Goal: Task Accomplishment & Management: Use online tool/utility

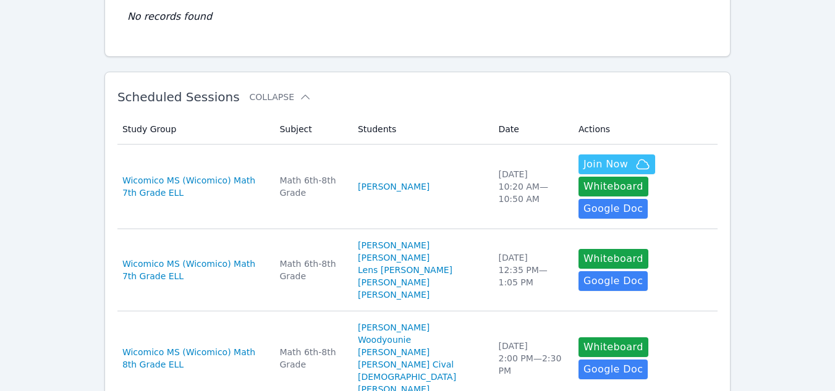
scroll to position [147, 0]
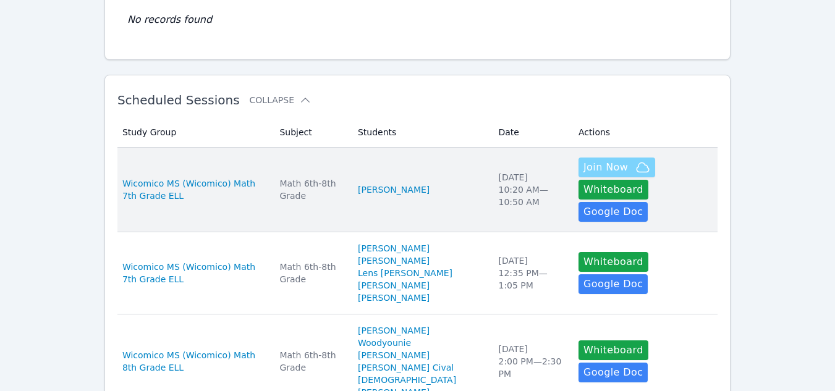
click at [595, 168] on span "Join Now" at bounding box center [606, 167] width 45 height 15
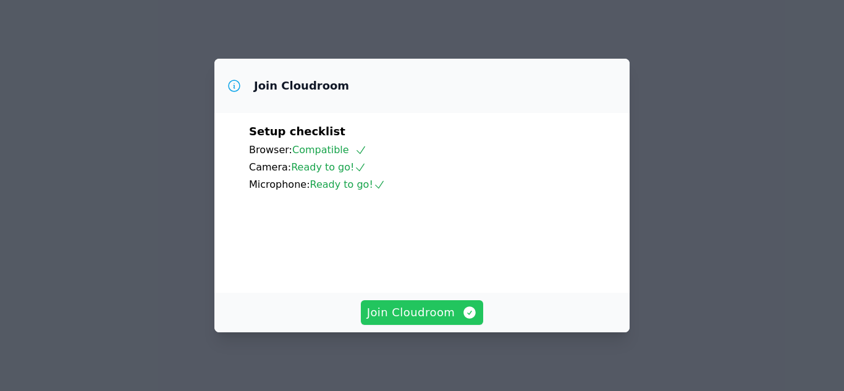
click at [411, 312] on span "Join Cloudroom" at bounding box center [422, 312] width 111 height 17
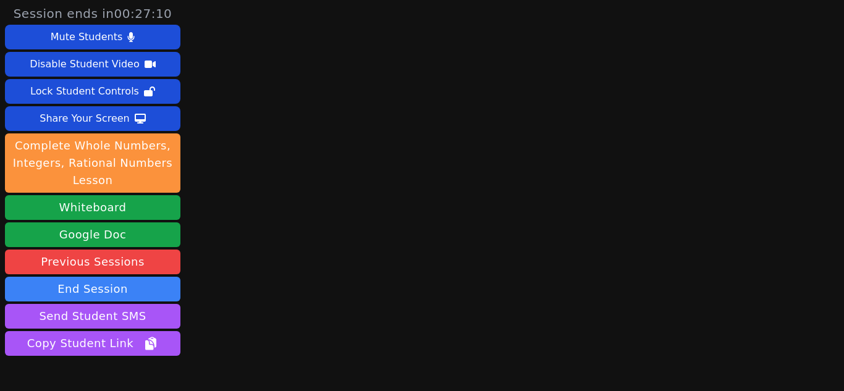
scroll to position [71, 0]
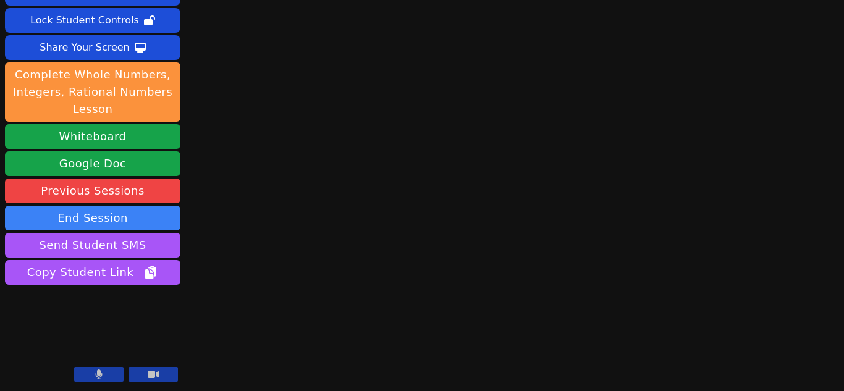
click at [96, 373] on icon at bounding box center [98, 375] width 7 height 10
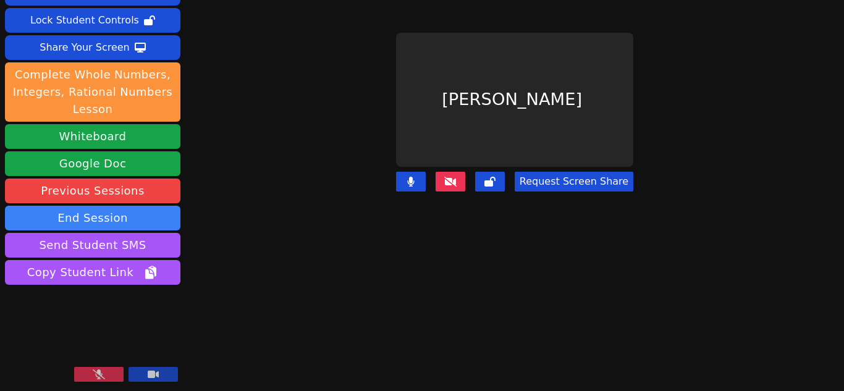
click at [96, 372] on icon at bounding box center [99, 375] width 12 height 10
click at [444, 177] on icon at bounding box center [450, 182] width 12 height 10
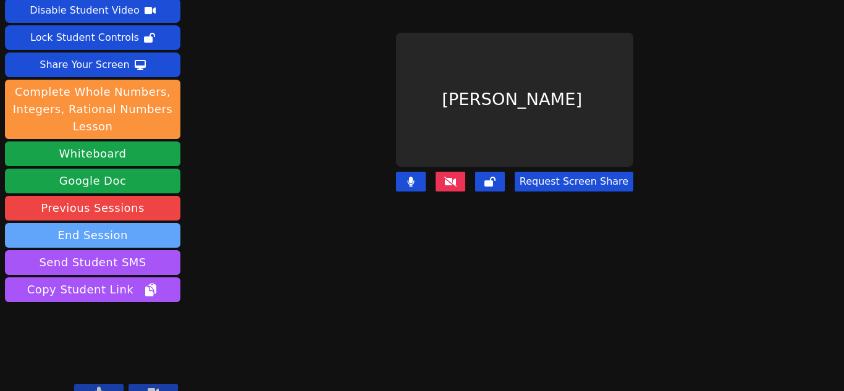
click at [120, 223] on button "End Session" at bounding box center [93, 235] width 176 height 25
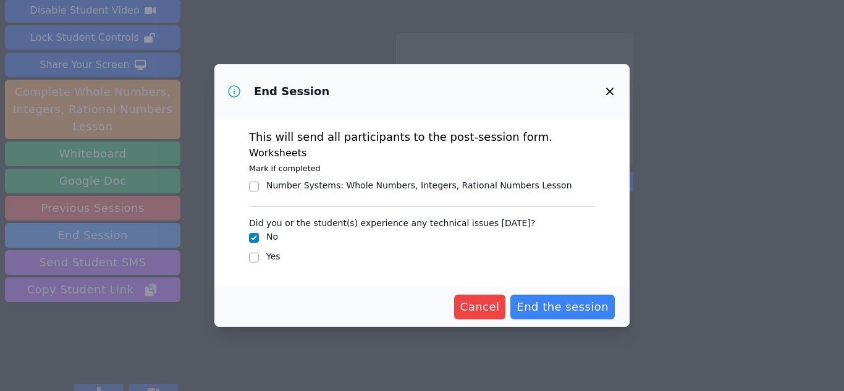
click at [252, 263] on div at bounding box center [254, 257] width 10 height 15
click at [256, 256] on input "Yes" at bounding box center [254, 258] width 10 height 10
checkbox input "true"
checkbox input "false"
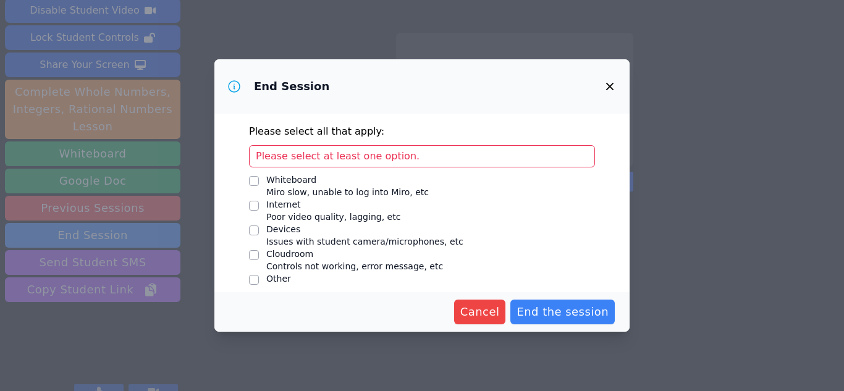
scroll to position [158, 0]
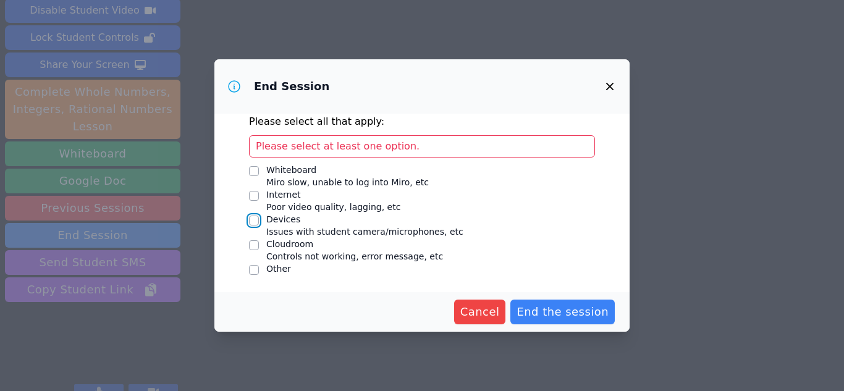
click at [254, 221] on input "Devices Issues with student camera/microphones, etc" at bounding box center [254, 221] width 10 height 10
checkbox input "true"
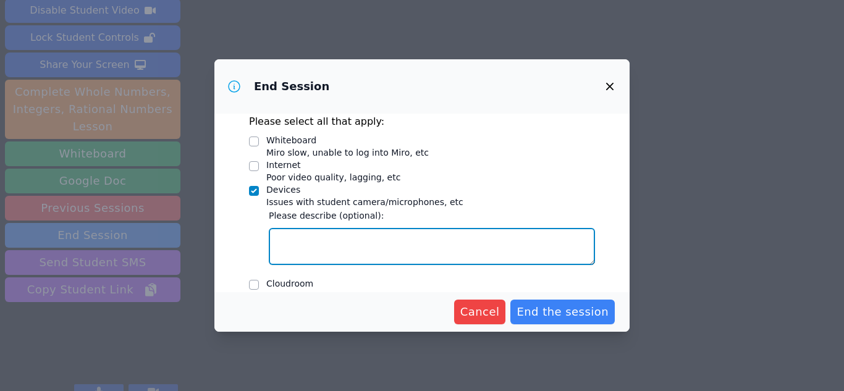
click at [300, 249] on textarea "Devices Issues with student camera/microphones, etc" at bounding box center [432, 246] width 326 height 37
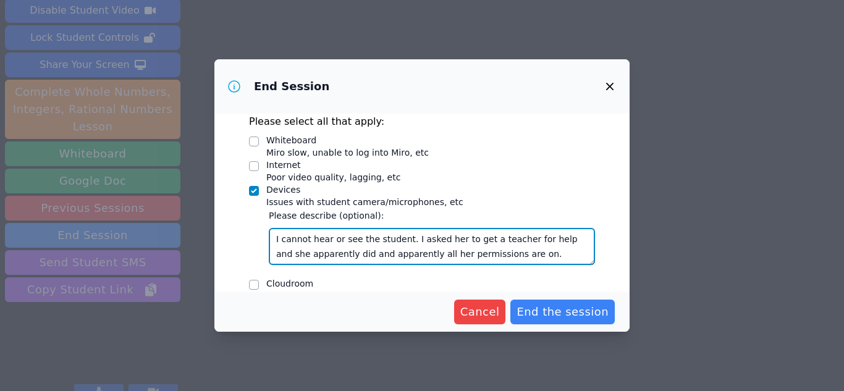
click at [500, 260] on textarea "I cannot hear or see the student. I asked her to get a teacher for help and she…" at bounding box center [432, 246] width 326 height 37
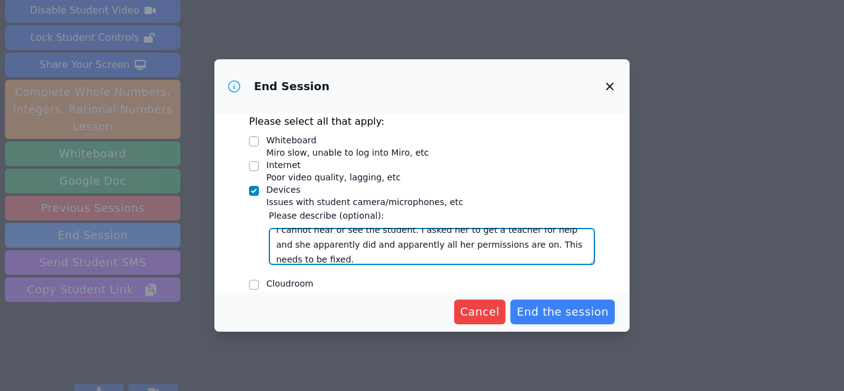
click at [525, 249] on textarea "I cannot hear or see the student. I asked her to get a teacher for help and she…" at bounding box center [432, 246] width 326 height 37
click at [373, 259] on textarea "I cannot hear or see the student. I asked her to get a teacher for help and she…" at bounding box center [432, 246] width 326 height 37
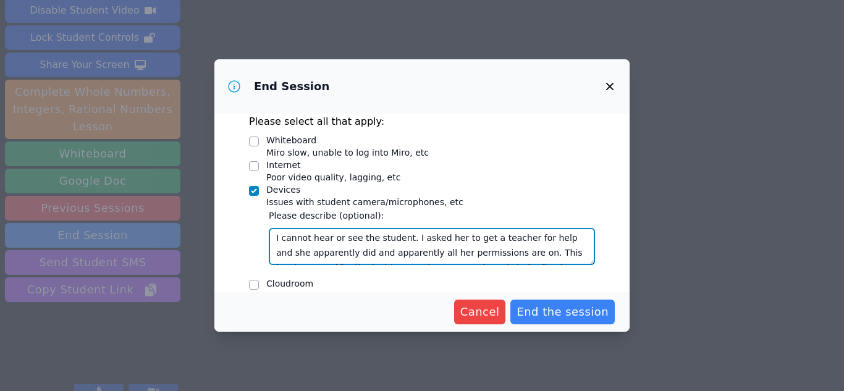
scroll to position [0, 0]
click at [399, 237] on textarea "I cannot hear or see the student. I asked her to get a teacher for help and she…" at bounding box center [432, 246] width 326 height 37
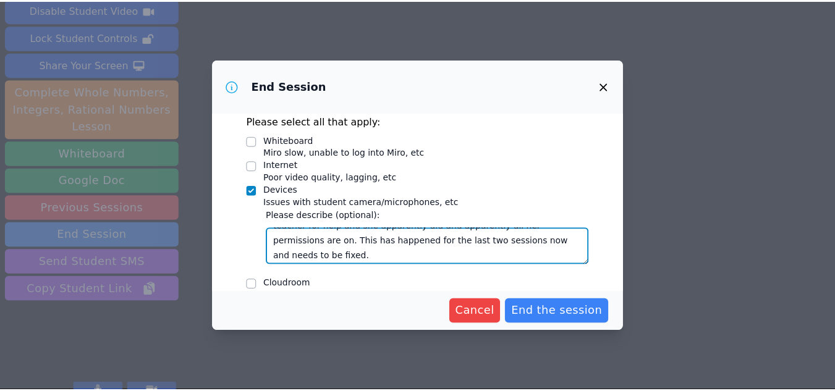
scroll to position [30, 0]
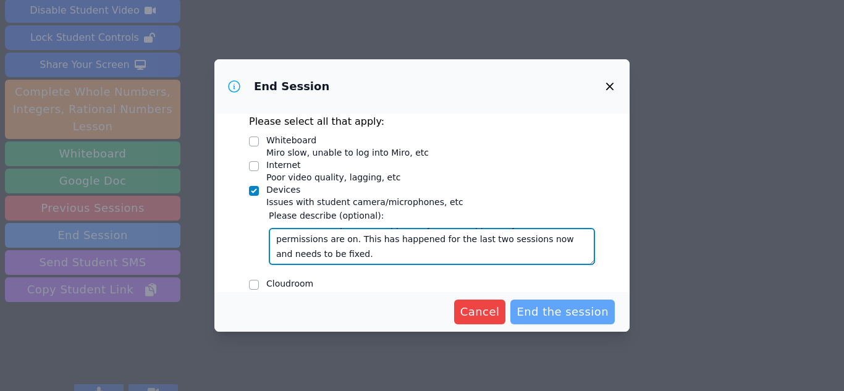
type textarea "I cannot hear or see the student. She can hear me. I asked her to get a teacher…"
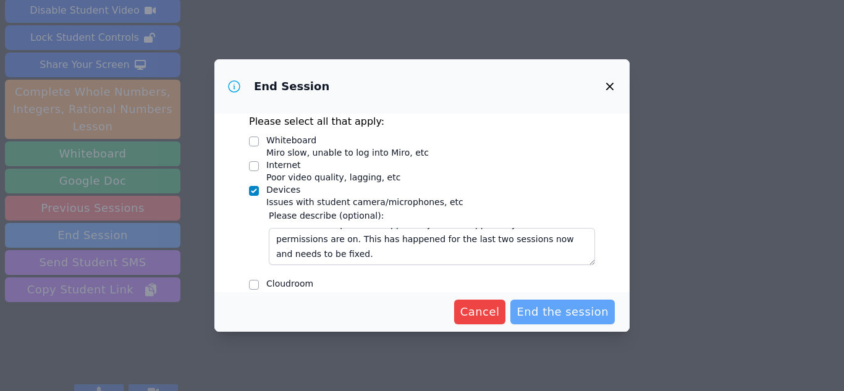
click at [540, 310] on span "End the session" at bounding box center [563, 312] width 92 height 17
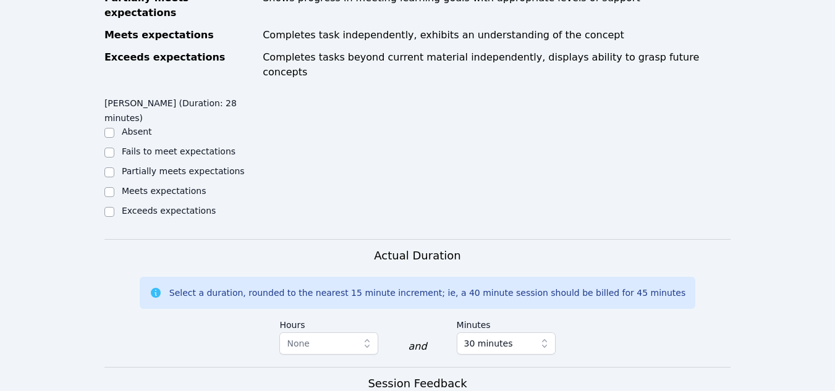
scroll to position [647, 0]
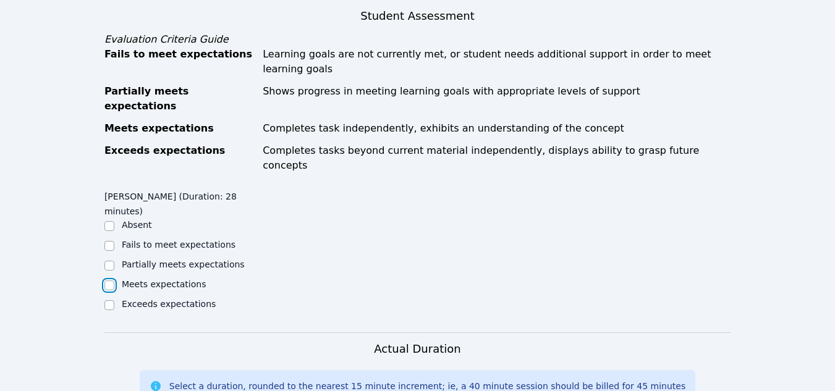
click at [109, 281] on input "Meets expectations" at bounding box center [109, 286] width 10 height 10
checkbox input "true"
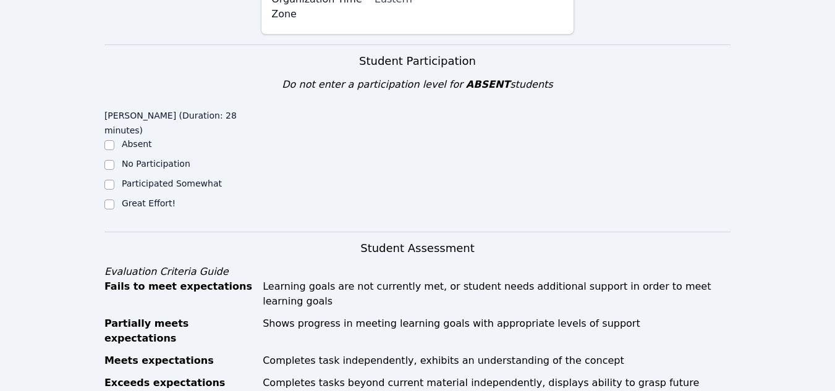
scroll to position [414, 0]
click at [110, 200] on input "Great Effort!" at bounding box center [109, 205] width 10 height 10
checkbox input "true"
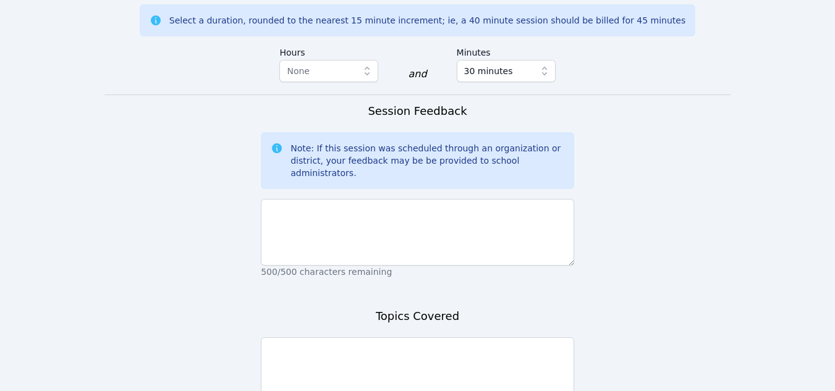
scroll to position [1013, 0]
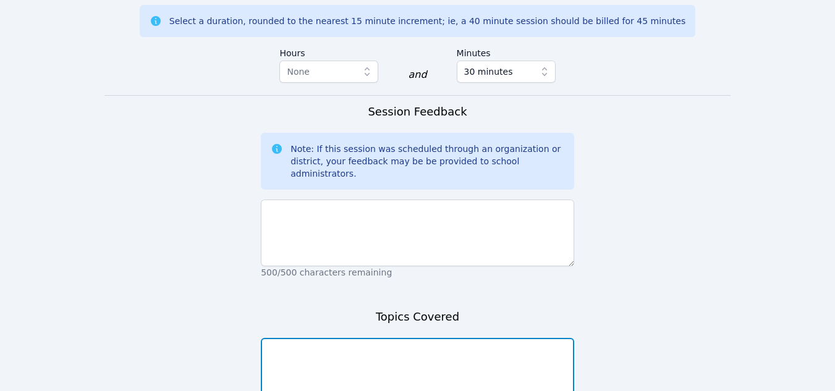
click at [293, 338] on textarea at bounding box center [417, 371] width 313 height 67
type textarea "Scale drawings"
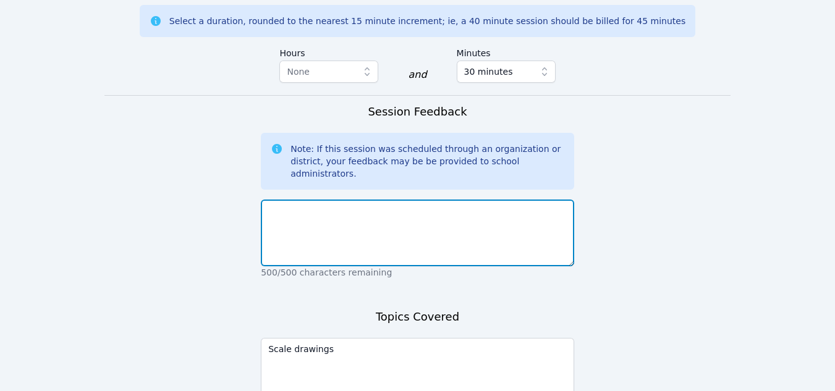
click at [356, 200] on textarea at bounding box center [417, 233] width 313 height 67
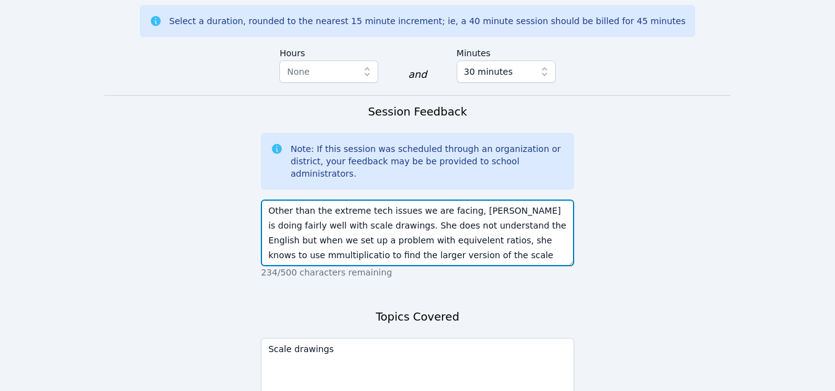
click at [354, 200] on textarea "Other than the extreme tech issues we are facing, Xiyue is doing fairly well wi…" at bounding box center [417, 233] width 313 height 67
click at [356, 200] on textarea "Other than the extreme tech issues we are facing, Xiyue is doing fairly well wi…" at bounding box center [417, 233] width 313 height 67
click at [415, 200] on textarea "Other than the extreme tech issues we are facing, Xiyue is doing fairly well wi…" at bounding box center [417, 233] width 313 height 67
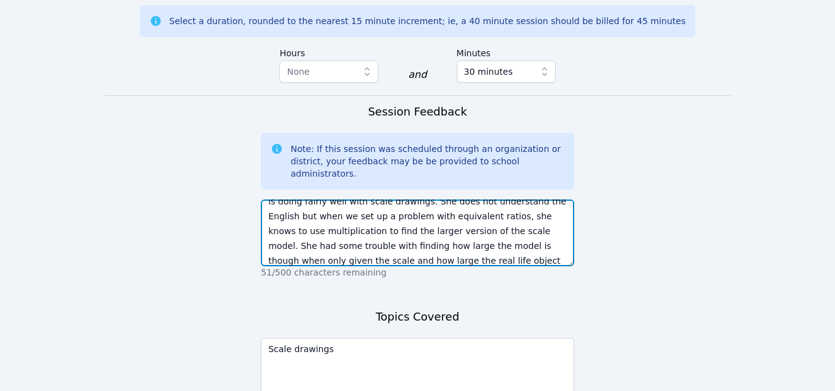
scroll to position [30, 0]
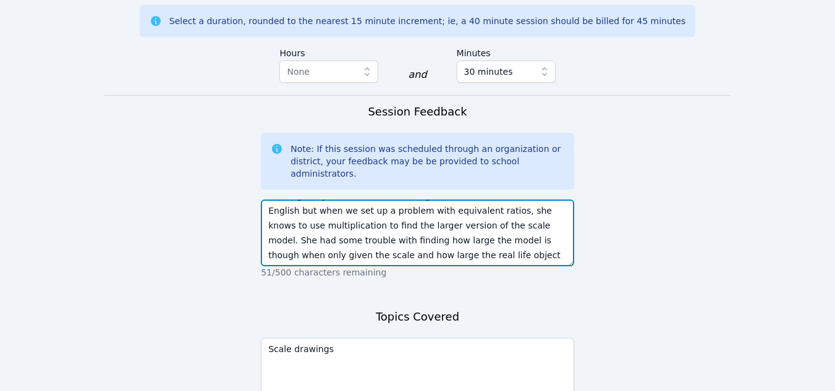
type textarea "Other than the extreme tech issues we are facing, Xiyue is doing fairly well wi…"
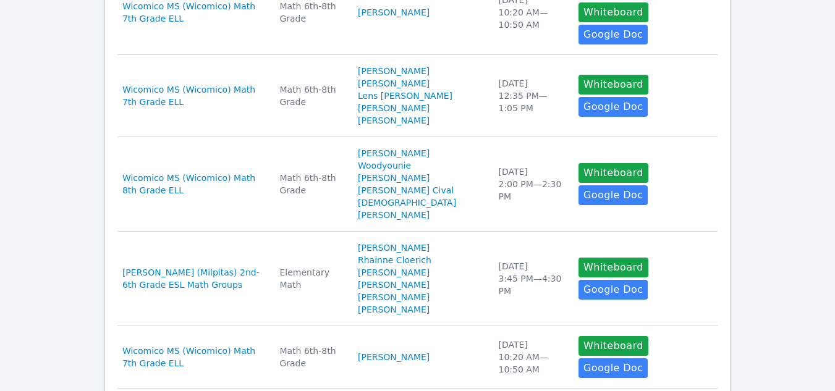
scroll to position [324, 0]
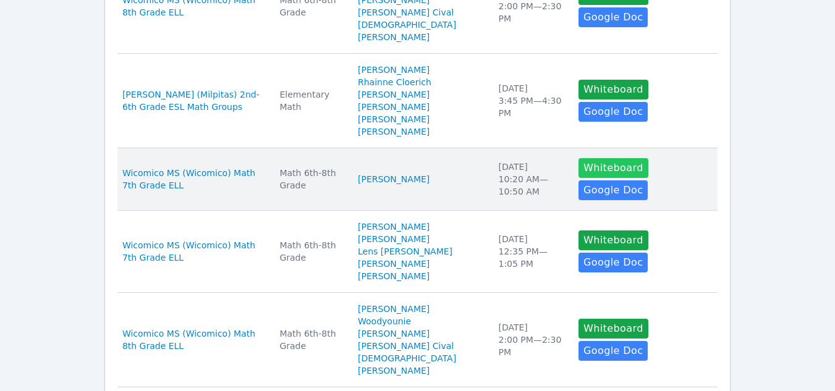
click at [579, 158] on button "Whiteboard" at bounding box center [614, 168] width 70 height 20
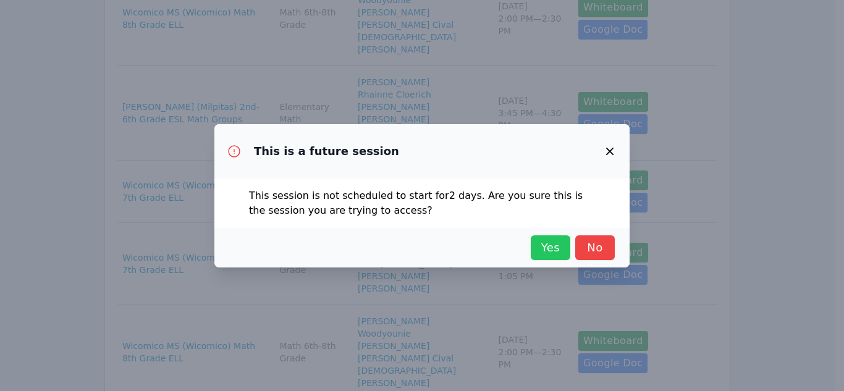
click at [545, 255] on span "Yes" at bounding box center [550, 247] width 27 height 17
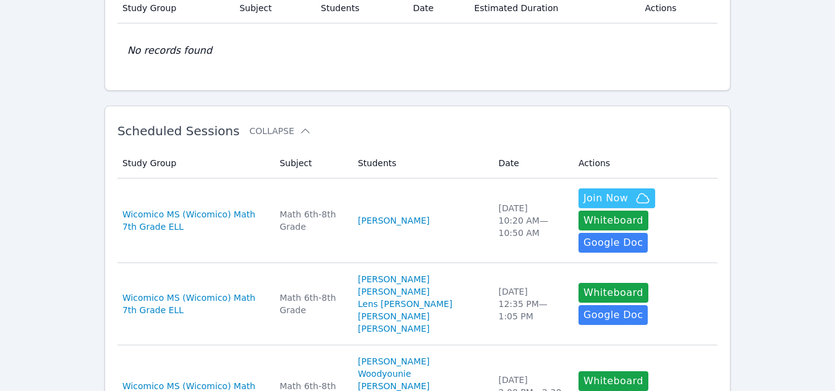
scroll to position [0, 0]
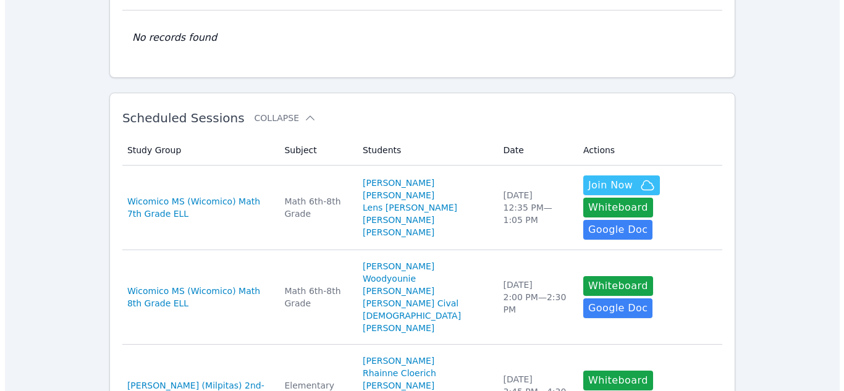
scroll to position [130, 0]
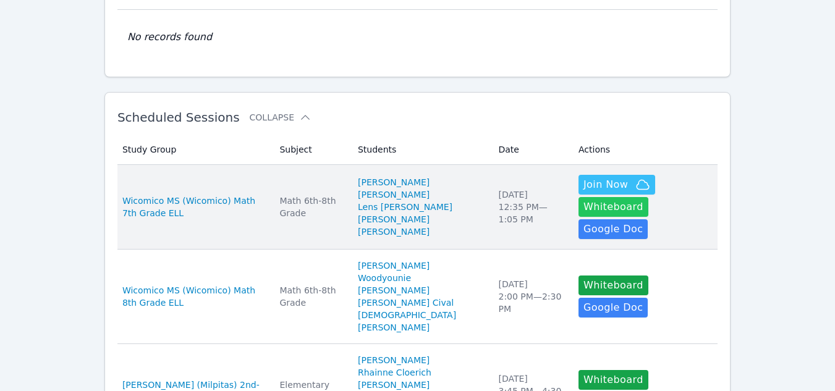
click at [649, 200] on button "Whiteboard" at bounding box center [614, 207] width 70 height 20
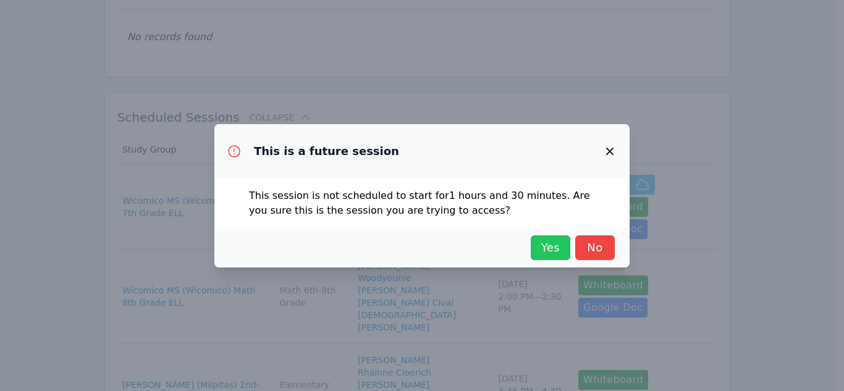
click at [550, 249] on span "Yes" at bounding box center [550, 247] width 27 height 17
